Goal: Transaction & Acquisition: Purchase product/service

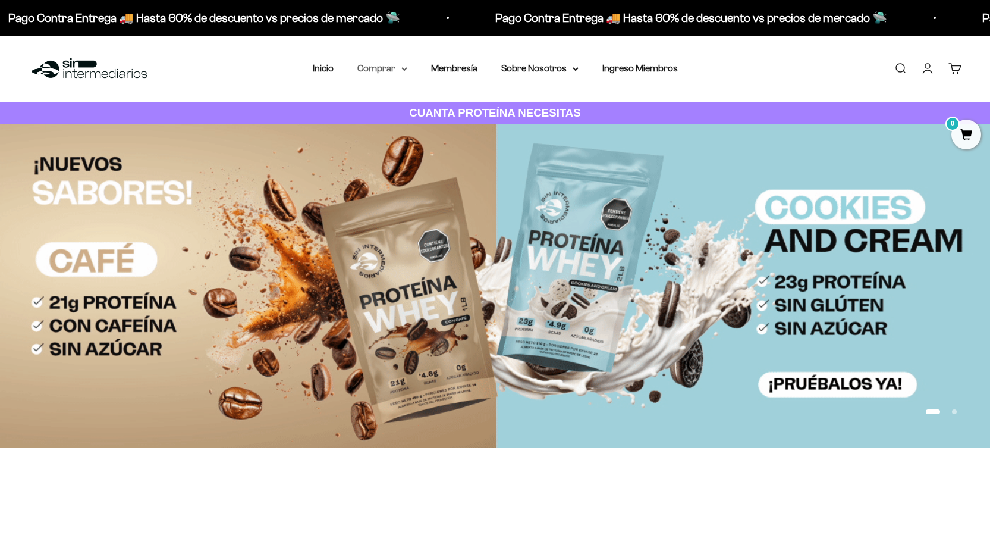
click at [363, 64] on summary "Comprar" at bounding box center [383, 68] width 50 height 15
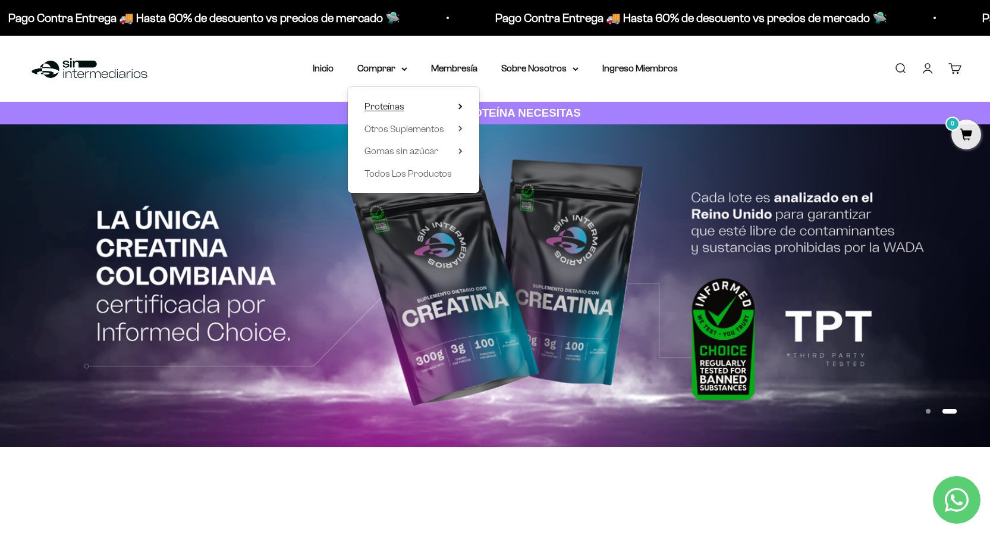
click at [384, 105] on span "Proteínas" at bounding box center [385, 106] width 40 height 10
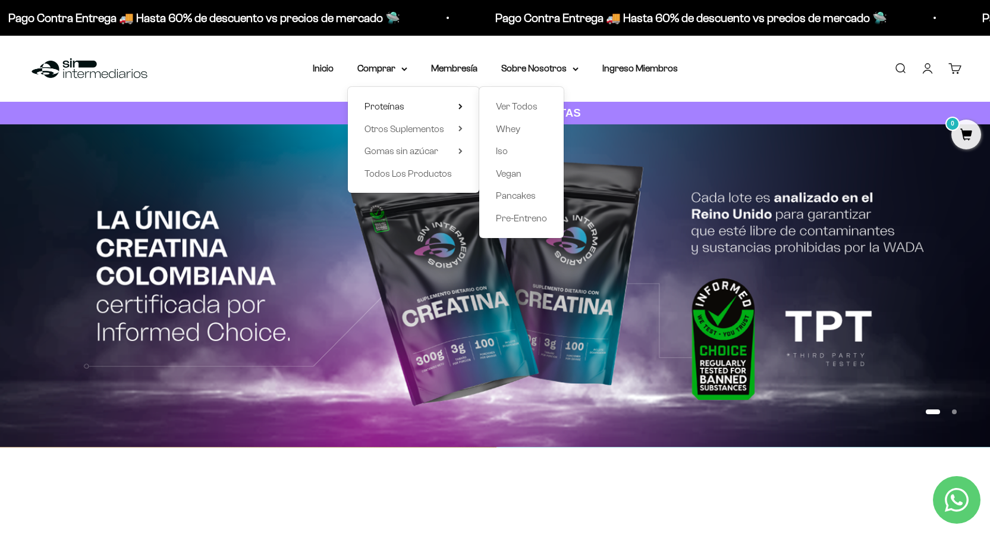
click at [927, 70] on link "Iniciar sesión" at bounding box center [927, 68] width 13 height 13
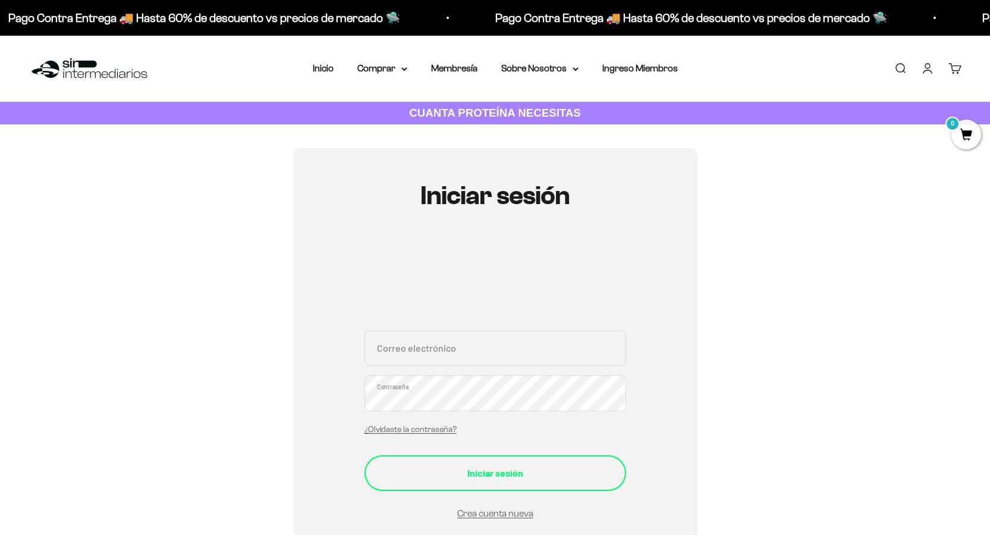
scroll to position [59, 0]
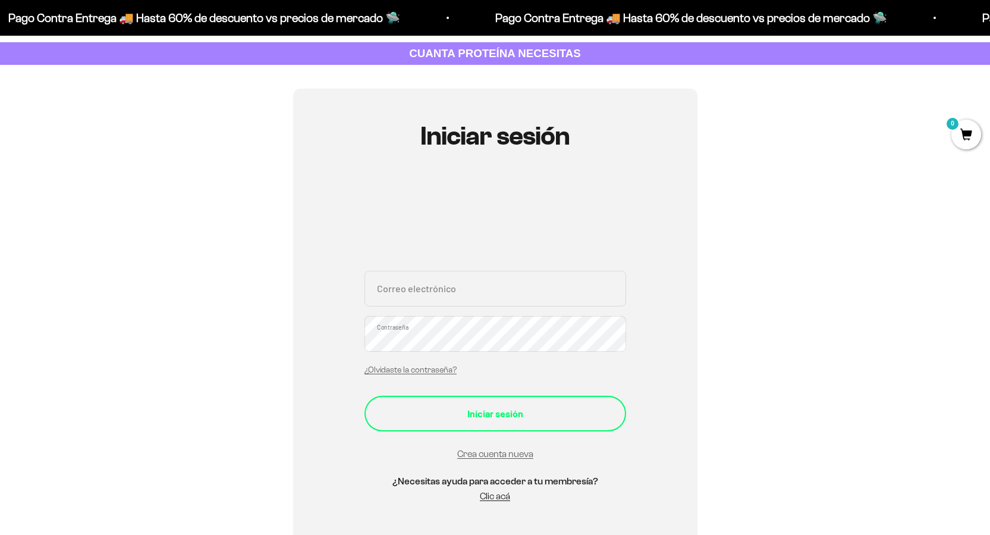
type input "[EMAIL_ADDRESS][DOMAIN_NAME]"
click at [475, 412] on div "Iniciar sesión" at bounding box center [495, 413] width 214 height 15
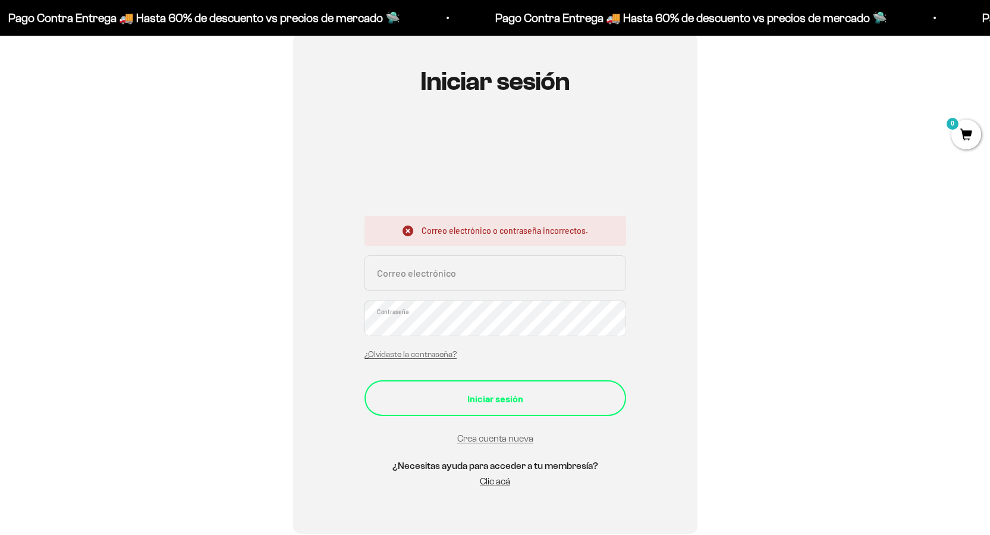
scroll to position [119, 0]
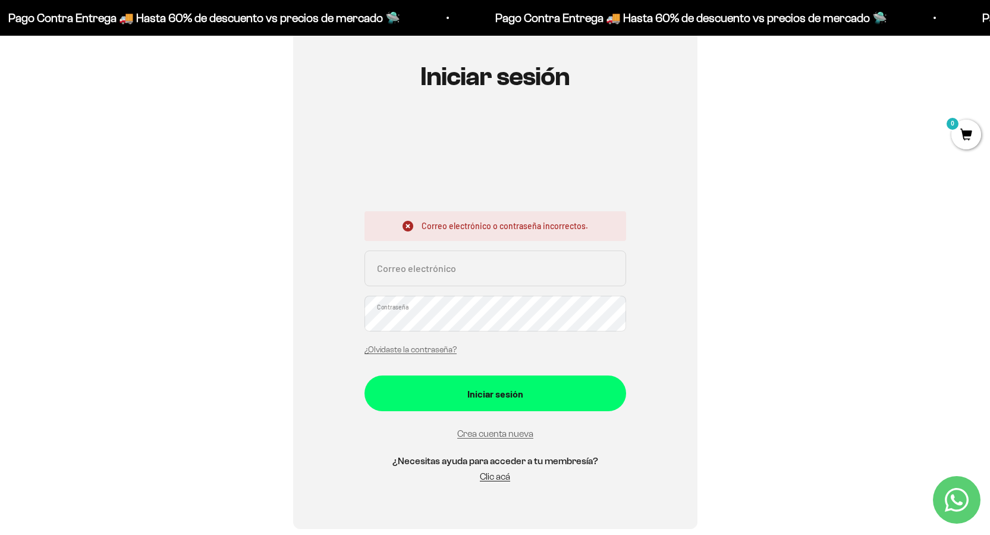
type input "[EMAIL_ADDRESS][DOMAIN_NAME]"
click at [330, 333] on div "Iniciar sesión Correo electrónico o contraseña incorrectos. [EMAIL_ADDRESS][DOM…" at bounding box center [495, 279] width 405 height 500
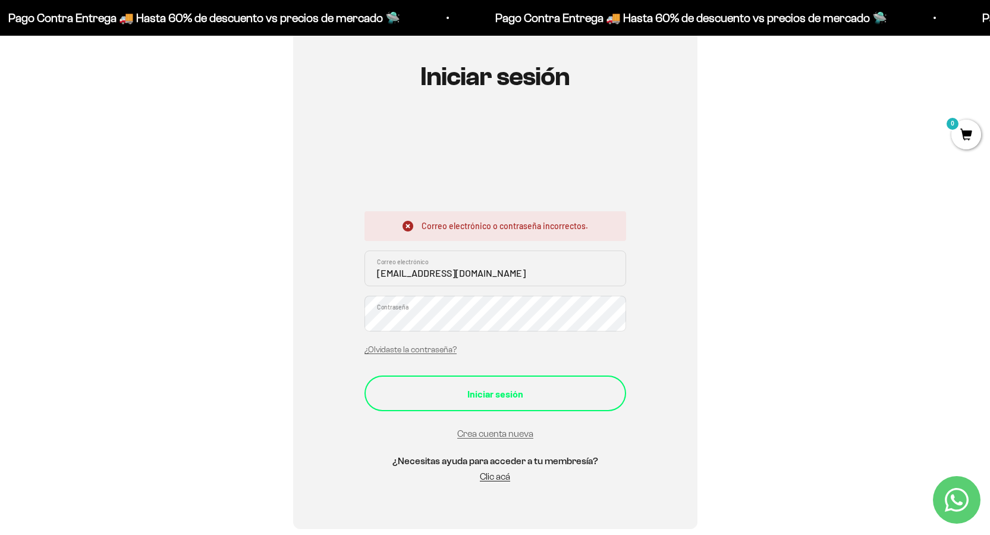
click at [388, 391] on div "Iniciar sesión" at bounding box center [495, 393] width 214 height 15
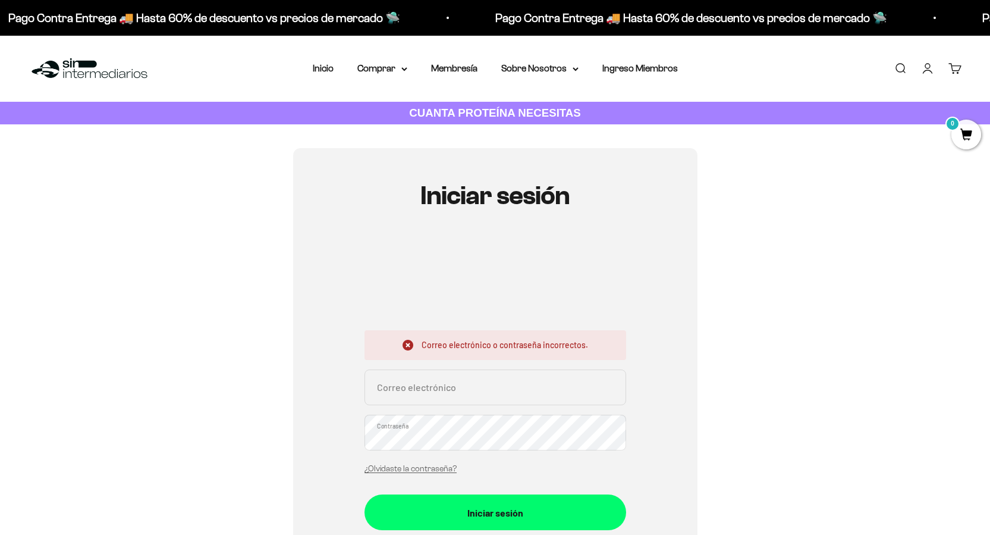
type input "bamateus9@gmail.com"
click at [313, 443] on div "Iniciar sesión Correo electrónico o contraseña incorrectos. [EMAIL_ADDRESS][DOM…" at bounding box center [495, 398] width 405 height 500
click at [306, 443] on div "Iniciar sesión Correo electrónico o contraseña incorrectos. [EMAIL_ADDRESS][DOM…" at bounding box center [495, 398] width 405 height 500
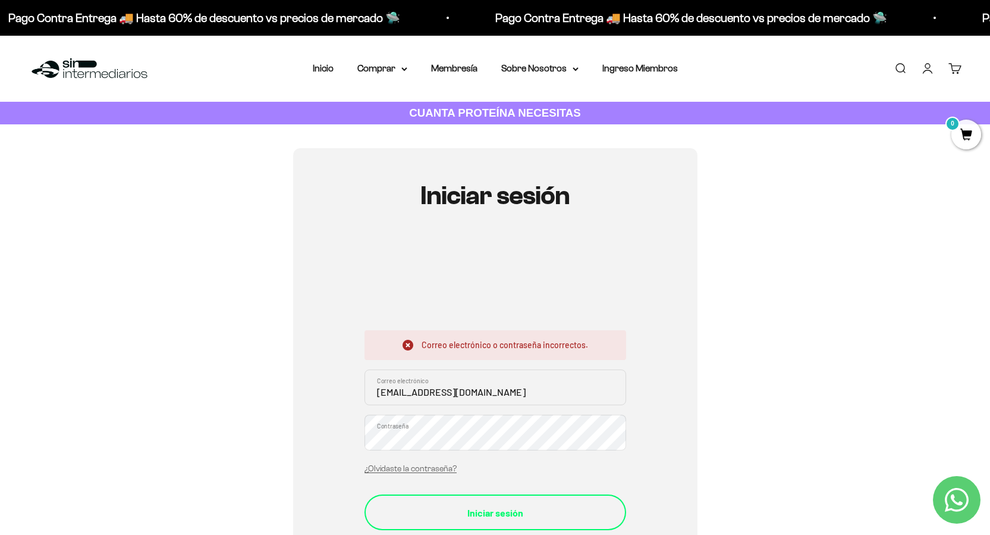
click at [388, 506] on div "Iniciar sesión" at bounding box center [495, 512] width 214 height 15
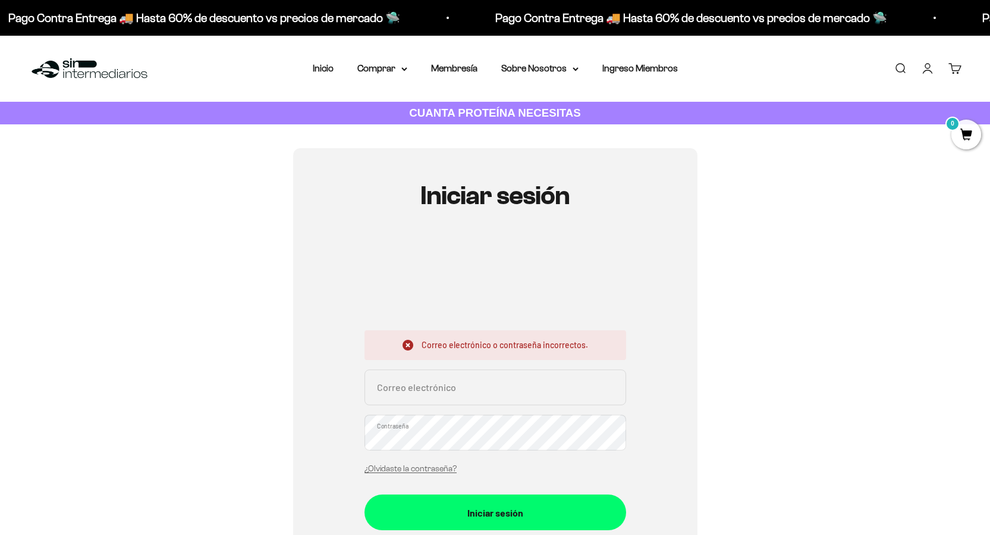
type input "[EMAIL_ADDRESS][DOMAIN_NAME]"
click at [287, 433] on div "Iniciar sesión Correo electrónico o contraseña incorrectos. bamateus9@gmail.com…" at bounding box center [495, 398] width 933 height 500
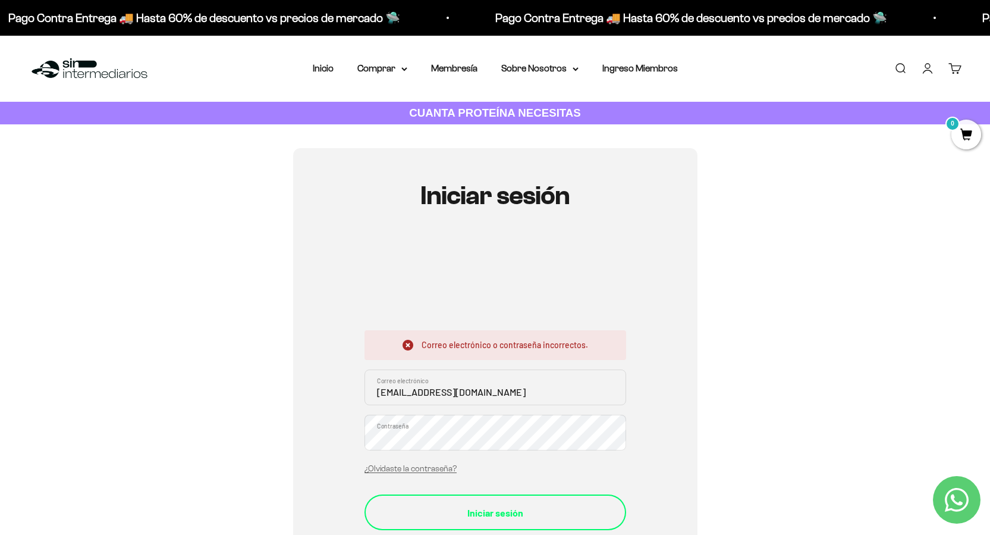
click at [385, 524] on button "Iniciar sesión" at bounding box center [496, 512] width 262 height 36
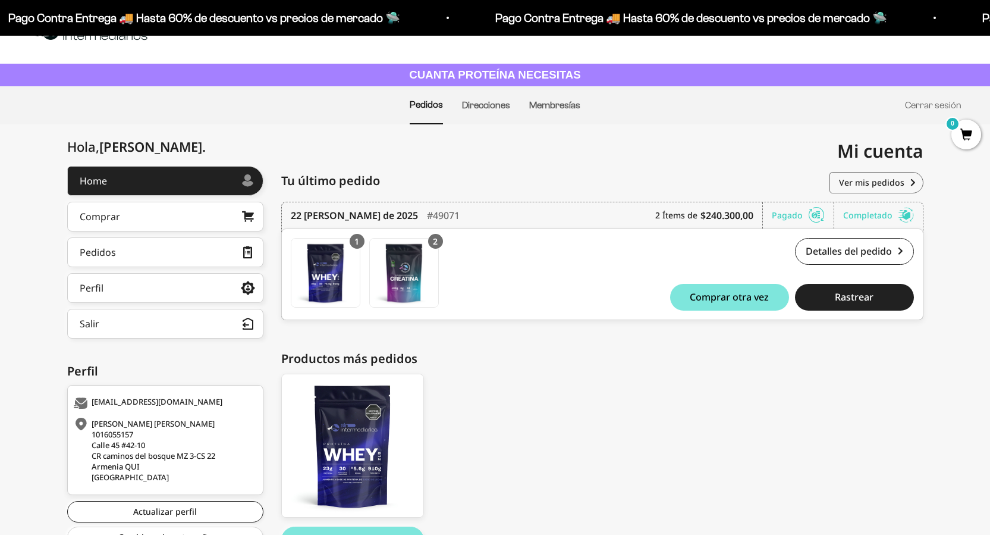
scroll to position [59, 0]
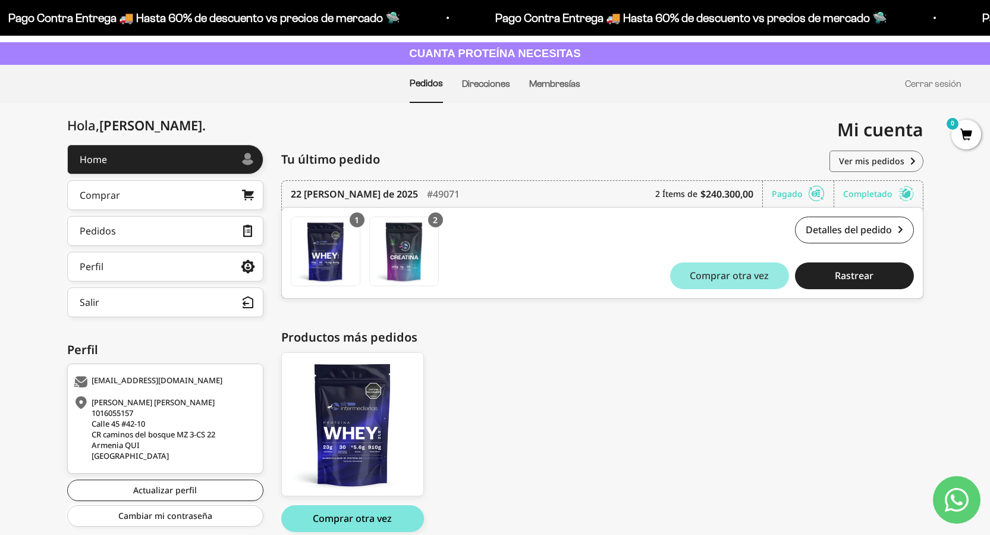
click at [692, 272] on span "Comprar otra vez" at bounding box center [729, 276] width 79 height 10
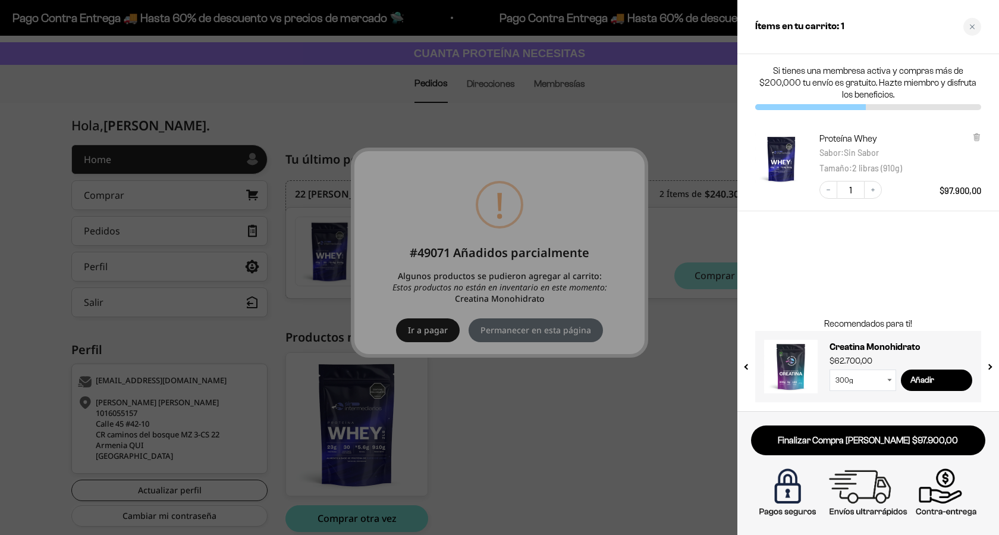
click at [892, 382] on select "300g 100g" at bounding box center [863, 379] width 67 height 21
click at [830, 369] on select "300g 100g" at bounding box center [863, 379] width 67 height 21
click at [889, 380] on icon at bounding box center [890, 380] width 4 height 2
click at [887, 383] on select "300g 100g" at bounding box center [863, 379] width 67 height 21
select select "42749438034129"
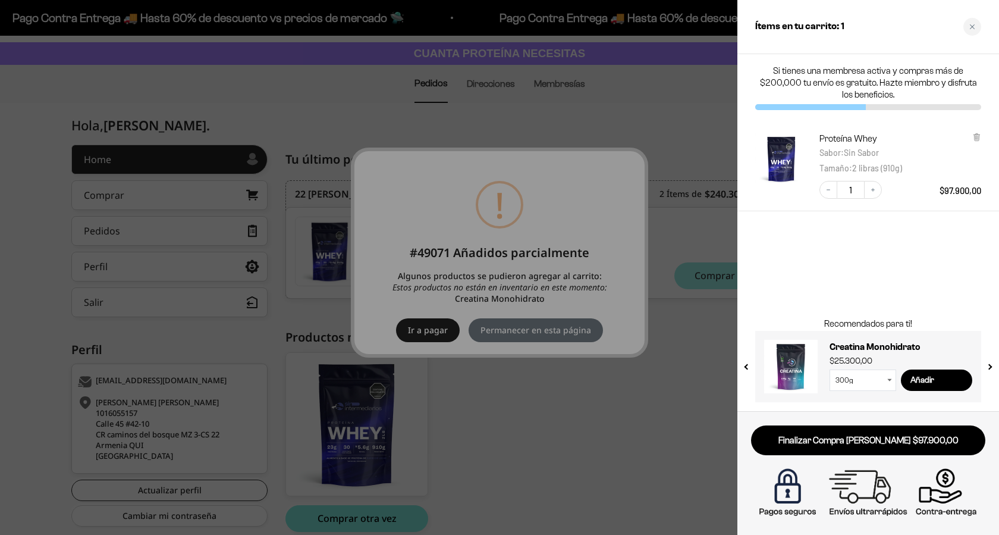
click at [830, 369] on select "300g 100g" at bounding box center [863, 379] width 67 height 21
click at [675, 289] on div at bounding box center [499, 267] width 999 height 535
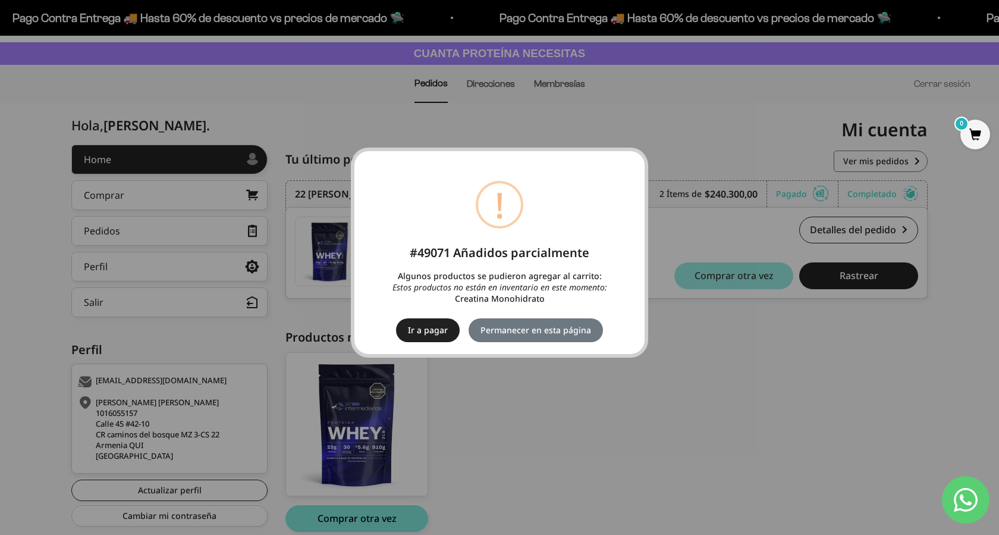
click at [449, 333] on button "Ir a pagar" at bounding box center [428, 330] width 64 height 24
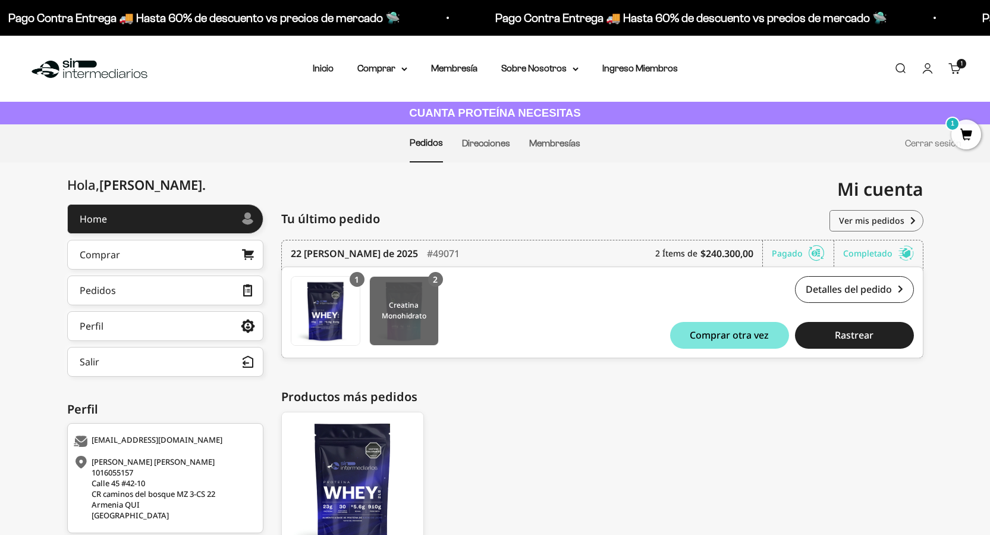
click at [396, 331] on img at bounding box center [404, 311] width 68 height 68
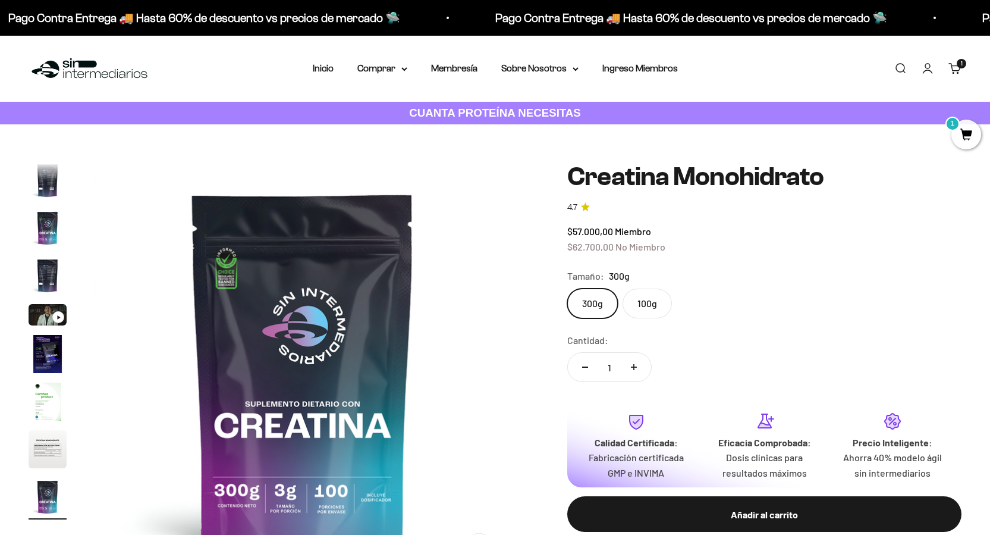
scroll to position [0, 3437]
click at [666, 302] on label "100g" at bounding box center [647, 304] width 49 height 30
click at [568, 289] on input "100g" at bounding box center [567, 288] width 1 height 1
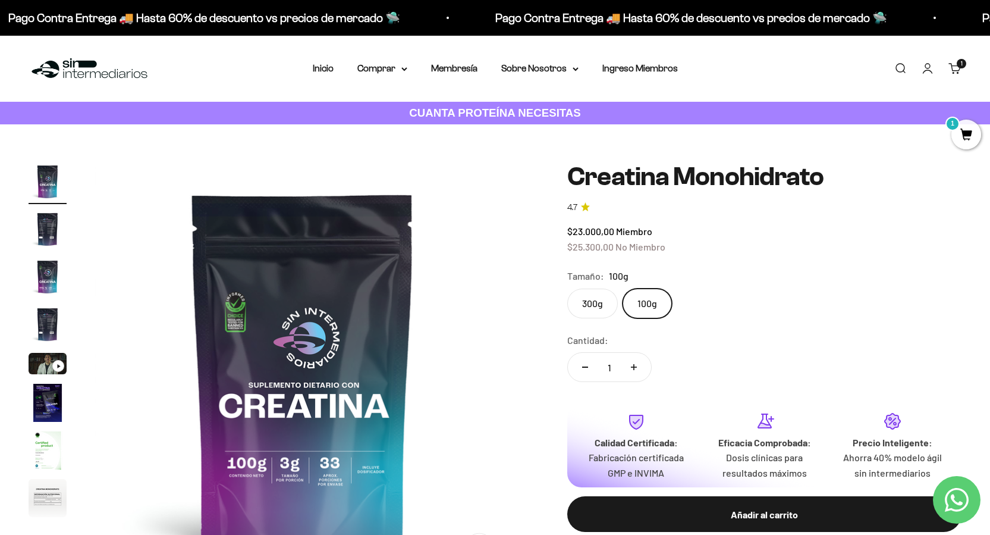
click at [595, 306] on label "300g" at bounding box center [593, 304] width 51 height 30
click at [568, 289] on input "300g" at bounding box center [567, 288] width 1 height 1
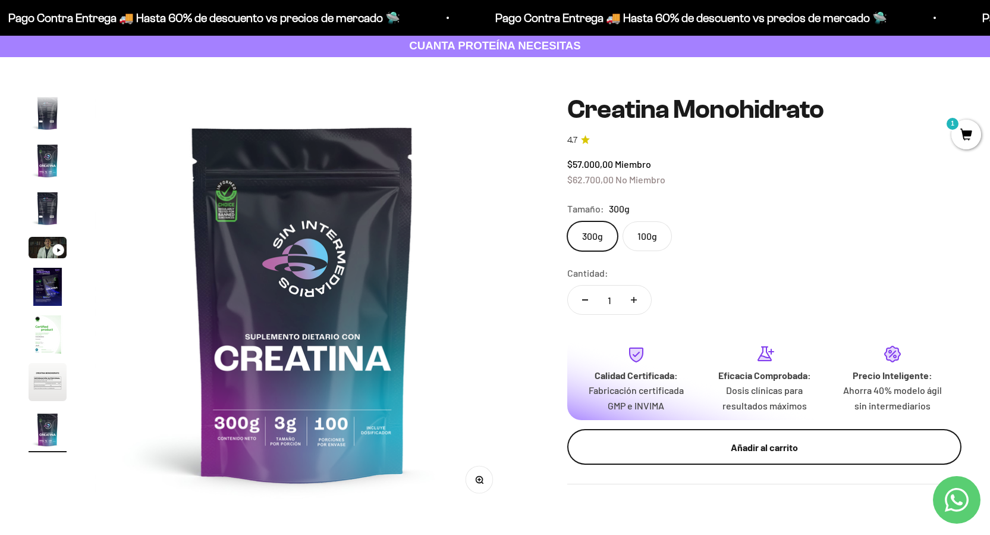
scroll to position [119, 0]
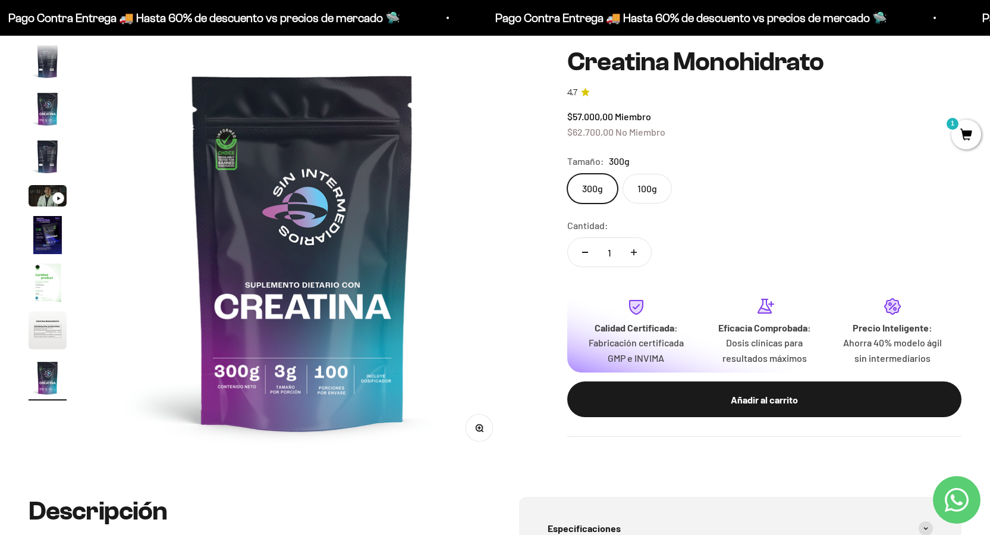
click at [640, 253] on button "Aumentar cantidad" at bounding box center [634, 252] width 35 height 29
type input "2"
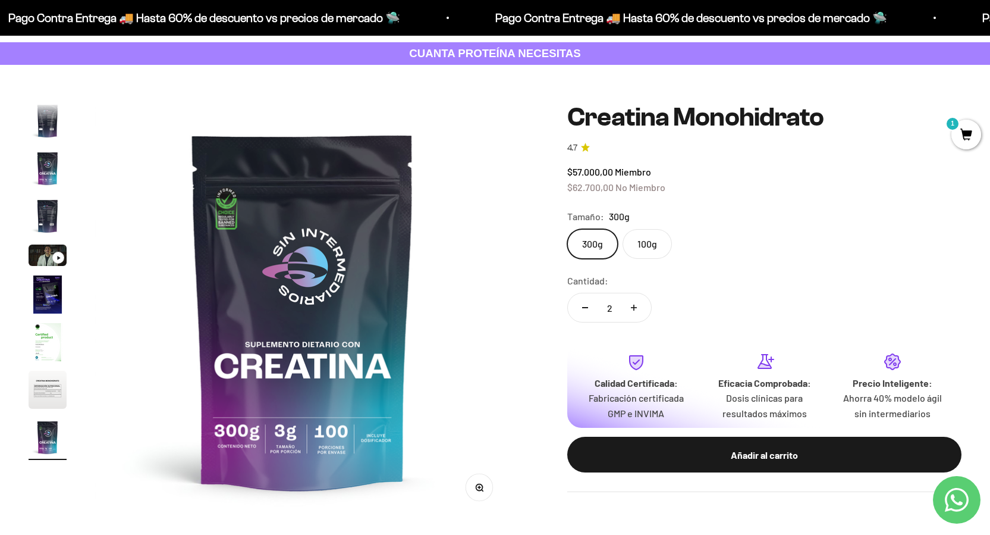
click at [672, 241] on label "100g" at bounding box center [647, 244] width 49 height 30
click at [568, 229] on input "100g" at bounding box center [567, 228] width 1 height 1
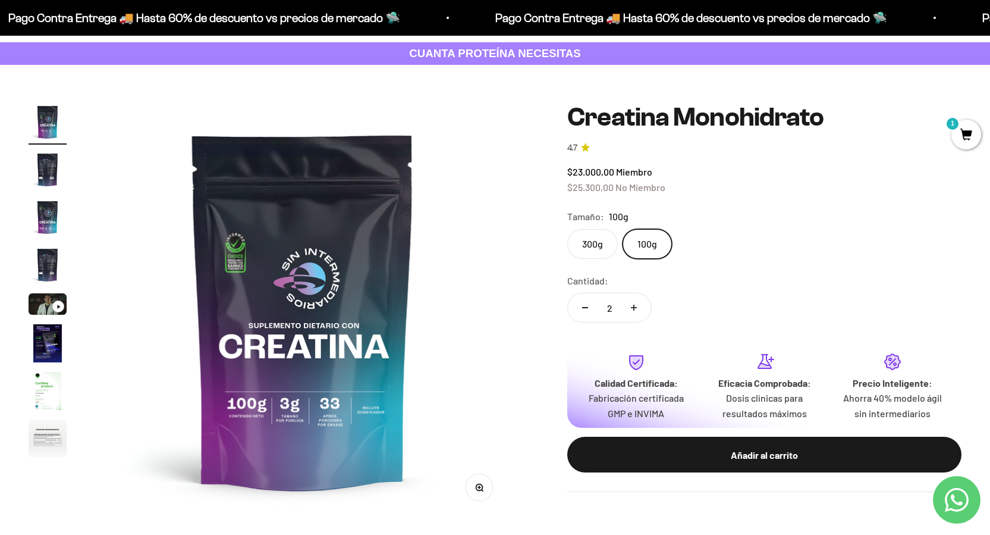
click at [612, 238] on label "300g" at bounding box center [593, 244] width 51 height 30
click at [568, 229] on input "300g" at bounding box center [567, 228] width 1 height 1
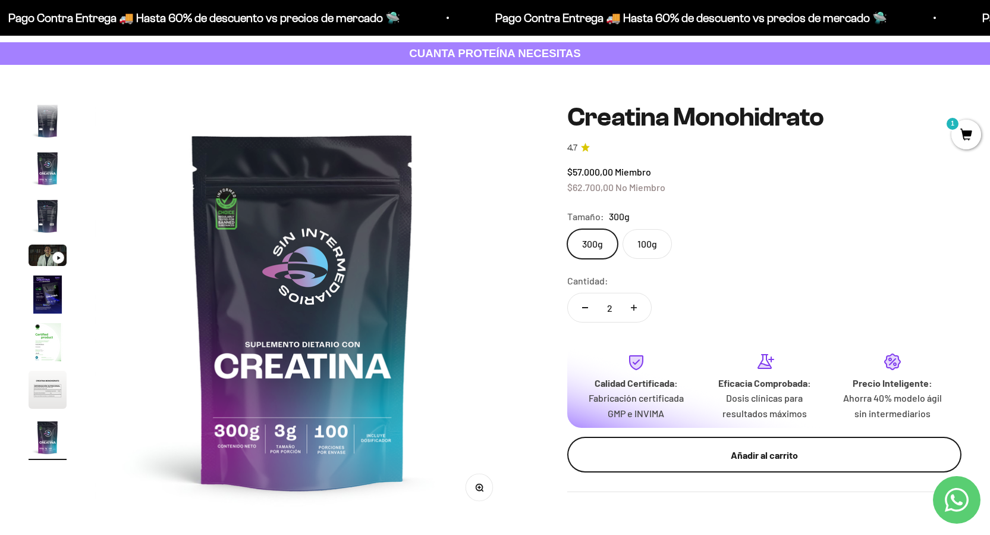
click at [711, 455] on div "Añadir al carrito" at bounding box center [764, 454] width 347 height 15
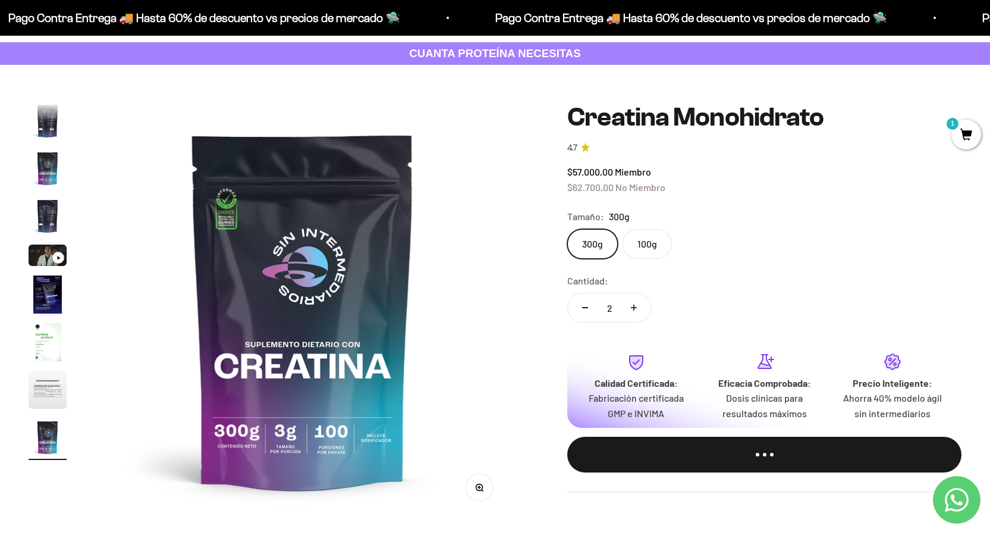
scroll to position [0, 3476]
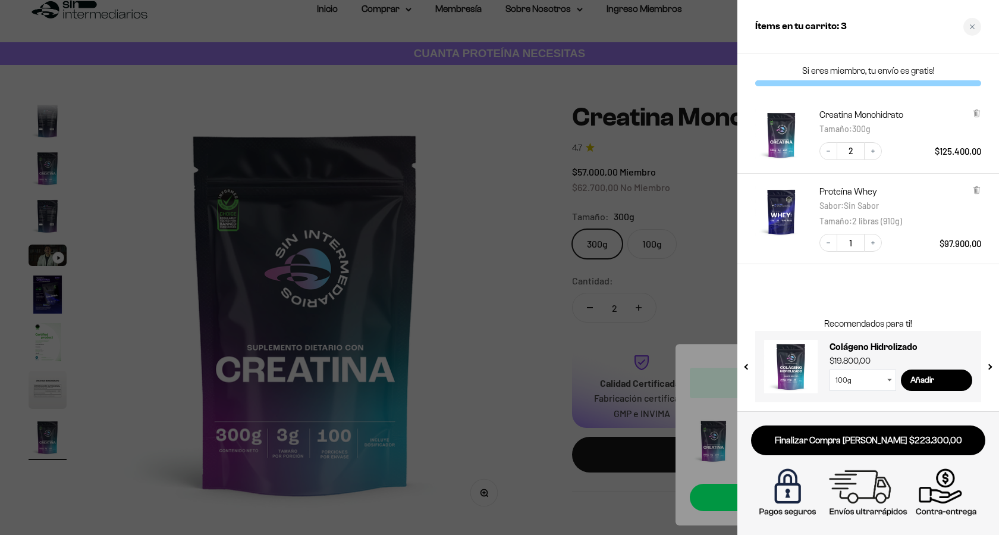
click at [540, 258] on div at bounding box center [499, 267] width 999 height 535
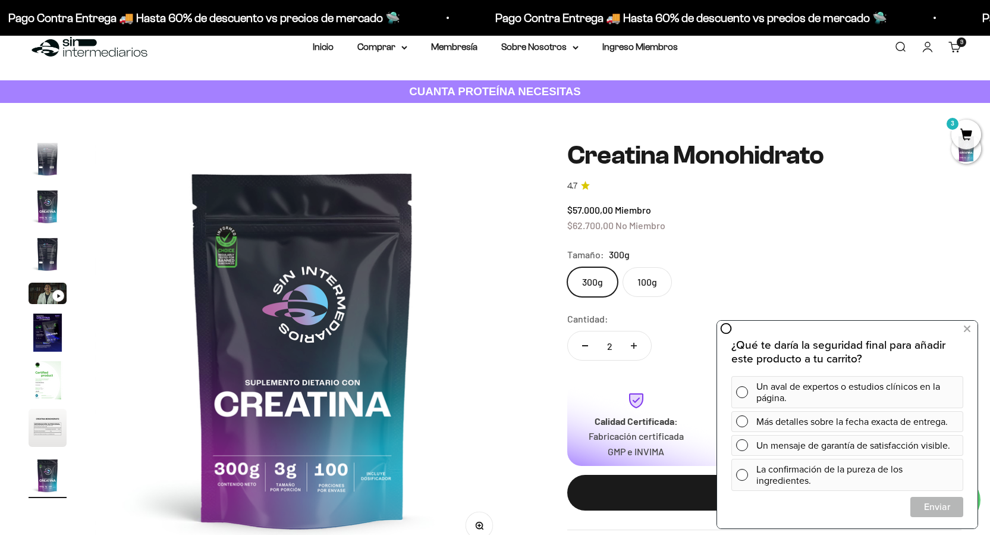
scroll to position [0, 0]
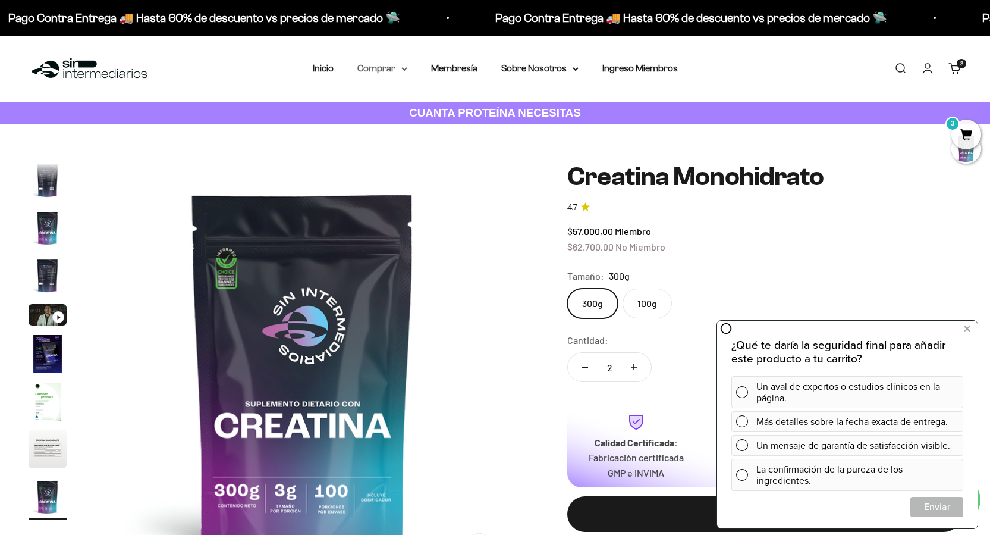
click at [372, 67] on summary "Comprar" at bounding box center [383, 68] width 50 height 15
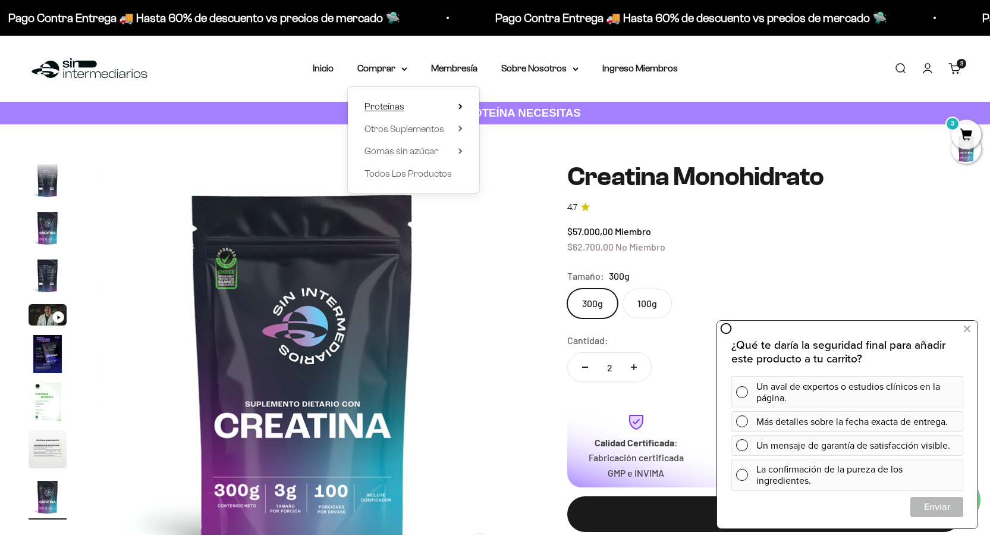
click at [391, 104] on span "Proteínas" at bounding box center [385, 106] width 40 height 10
click at [514, 133] on span "Whey" at bounding box center [508, 129] width 24 height 10
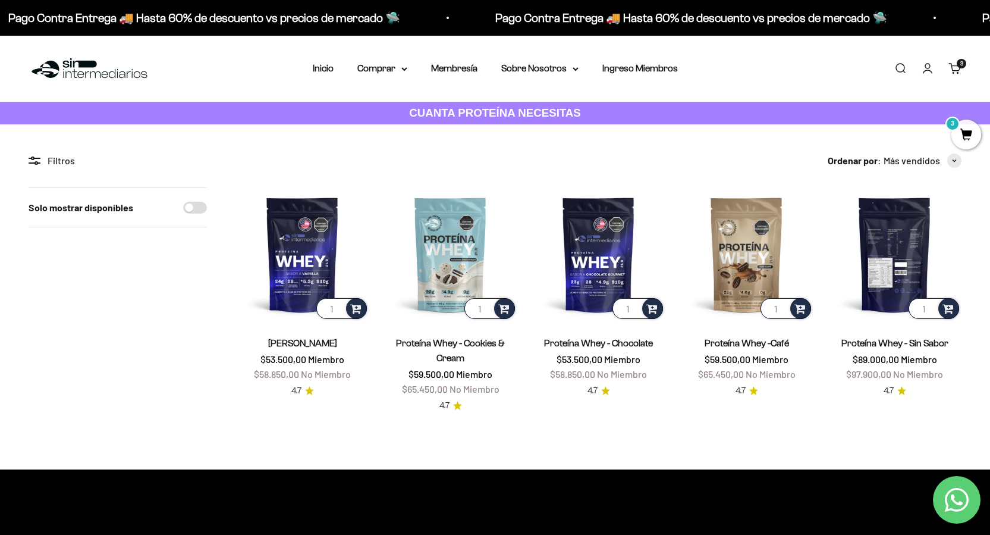
click at [864, 240] on img at bounding box center [895, 254] width 134 height 134
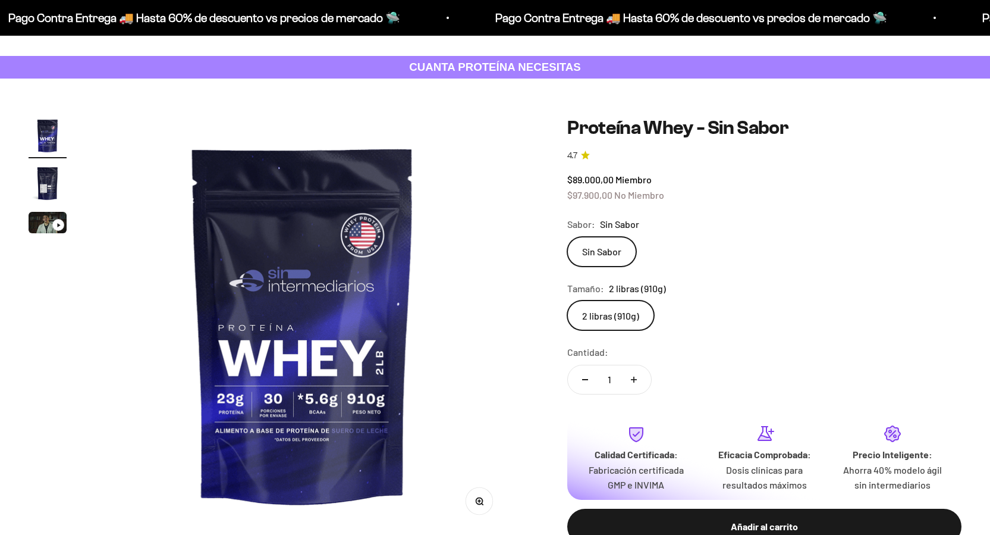
scroll to position [59, 0]
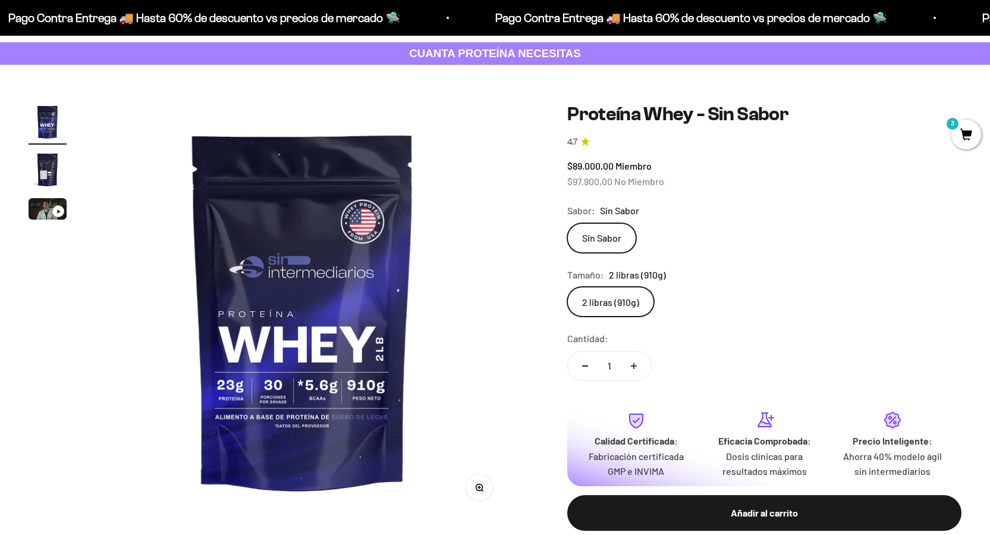
click at [625, 303] on label "2 libras (910g)" at bounding box center [611, 302] width 87 height 30
click at [568, 287] on input "2 libras (910g)" at bounding box center [567, 286] width 1 height 1
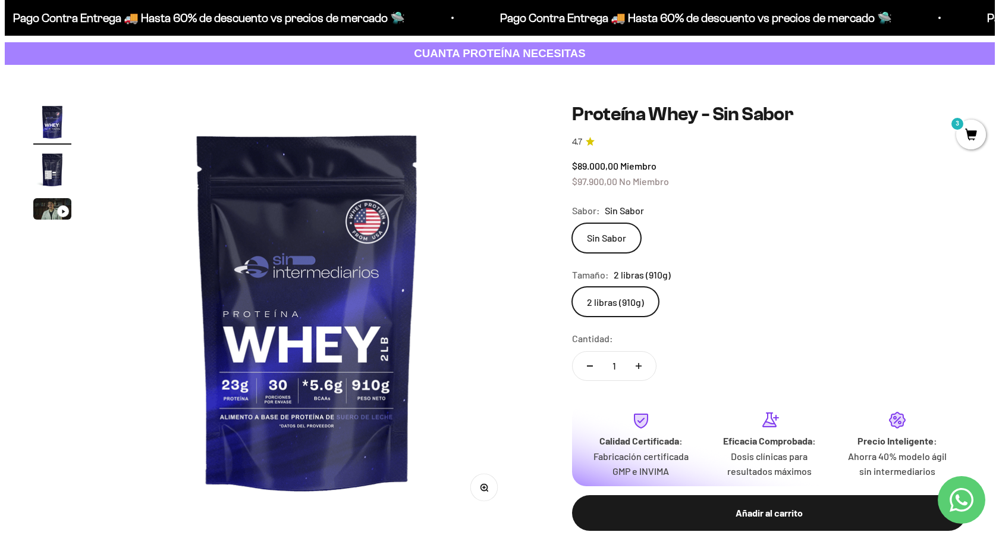
scroll to position [0, 0]
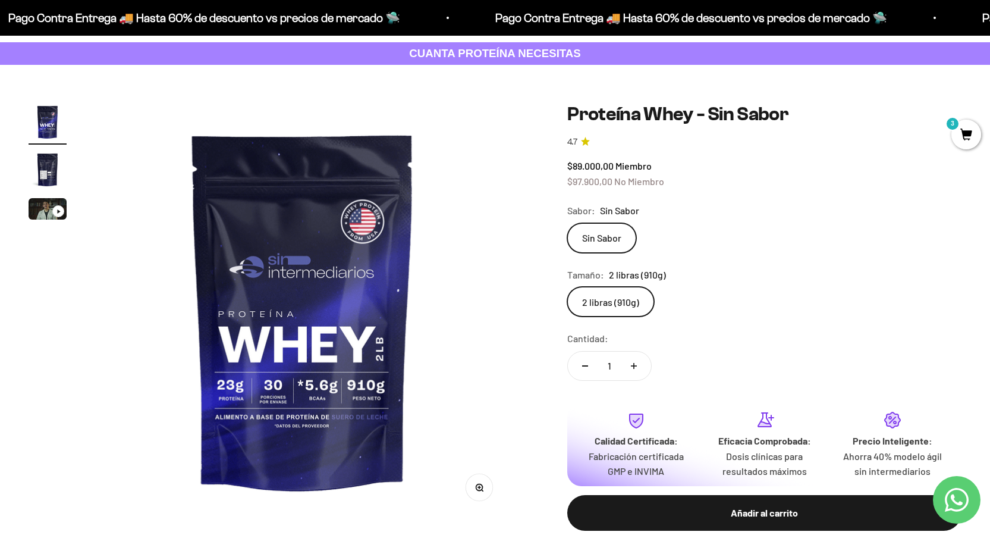
click at [959, 143] on span "3" at bounding box center [967, 135] width 30 height 30
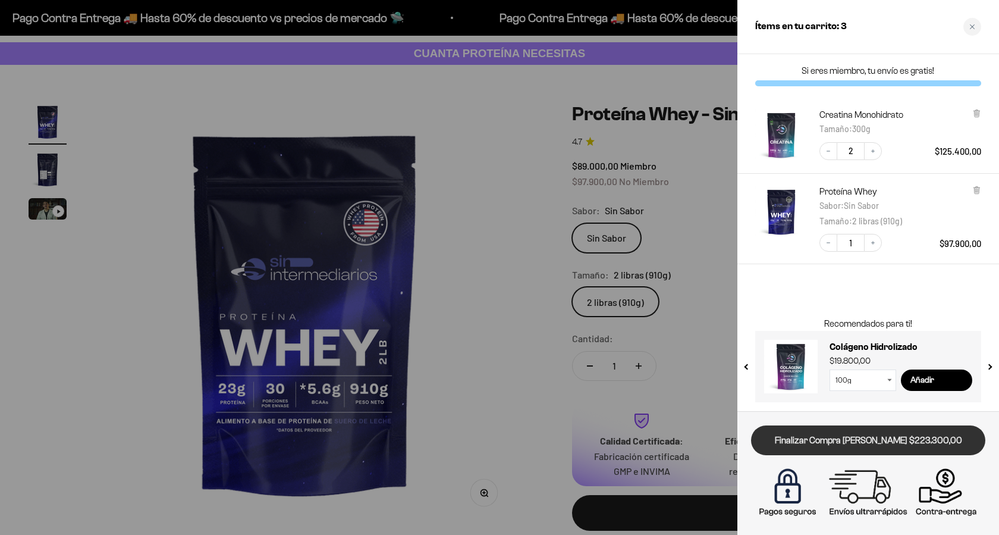
click at [896, 439] on link "Finalizar Compra [PERSON_NAME] $223.300,00" at bounding box center [868, 440] width 234 height 30
